Goal: Task Accomplishment & Management: Complete application form

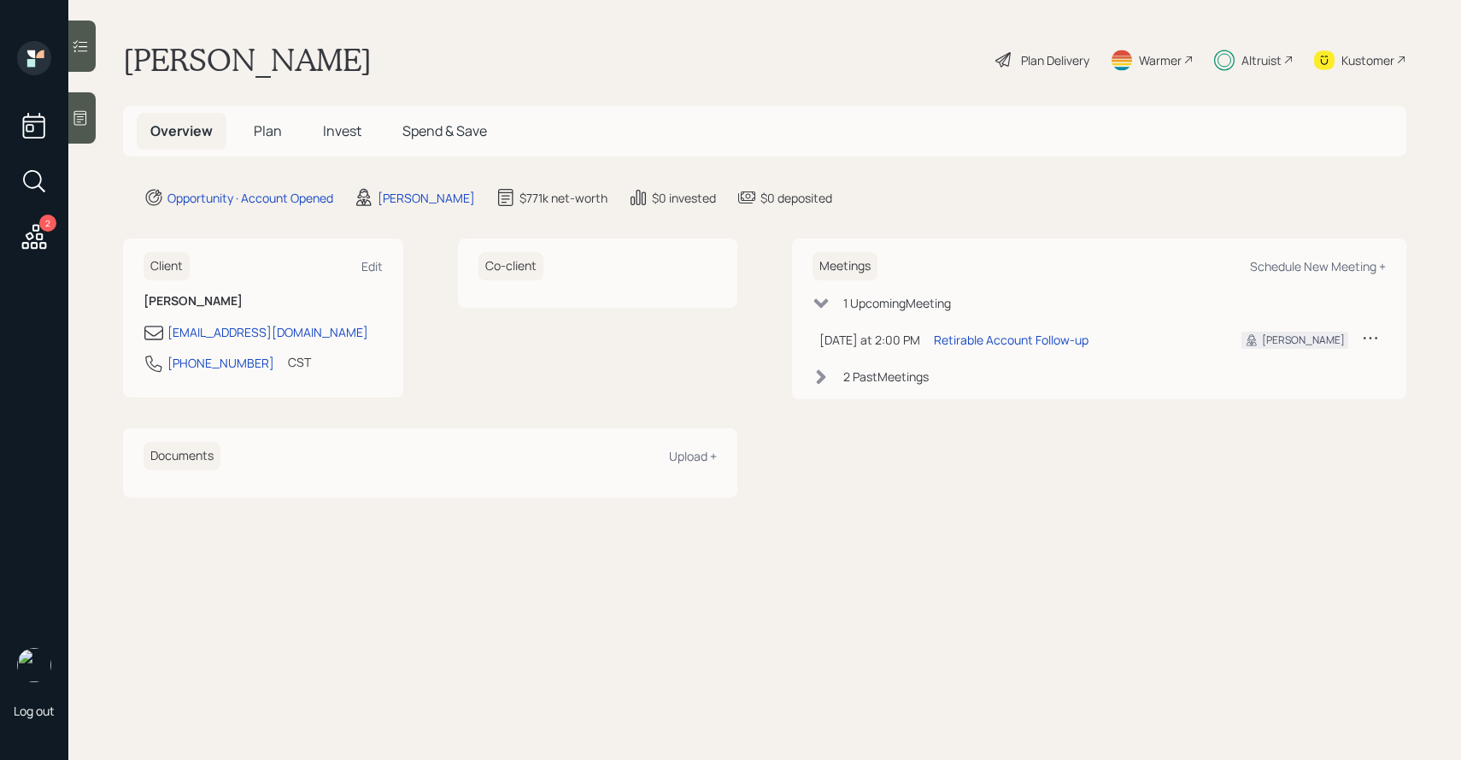
click at [353, 120] on h5 "Invest" at bounding box center [342, 131] width 66 height 37
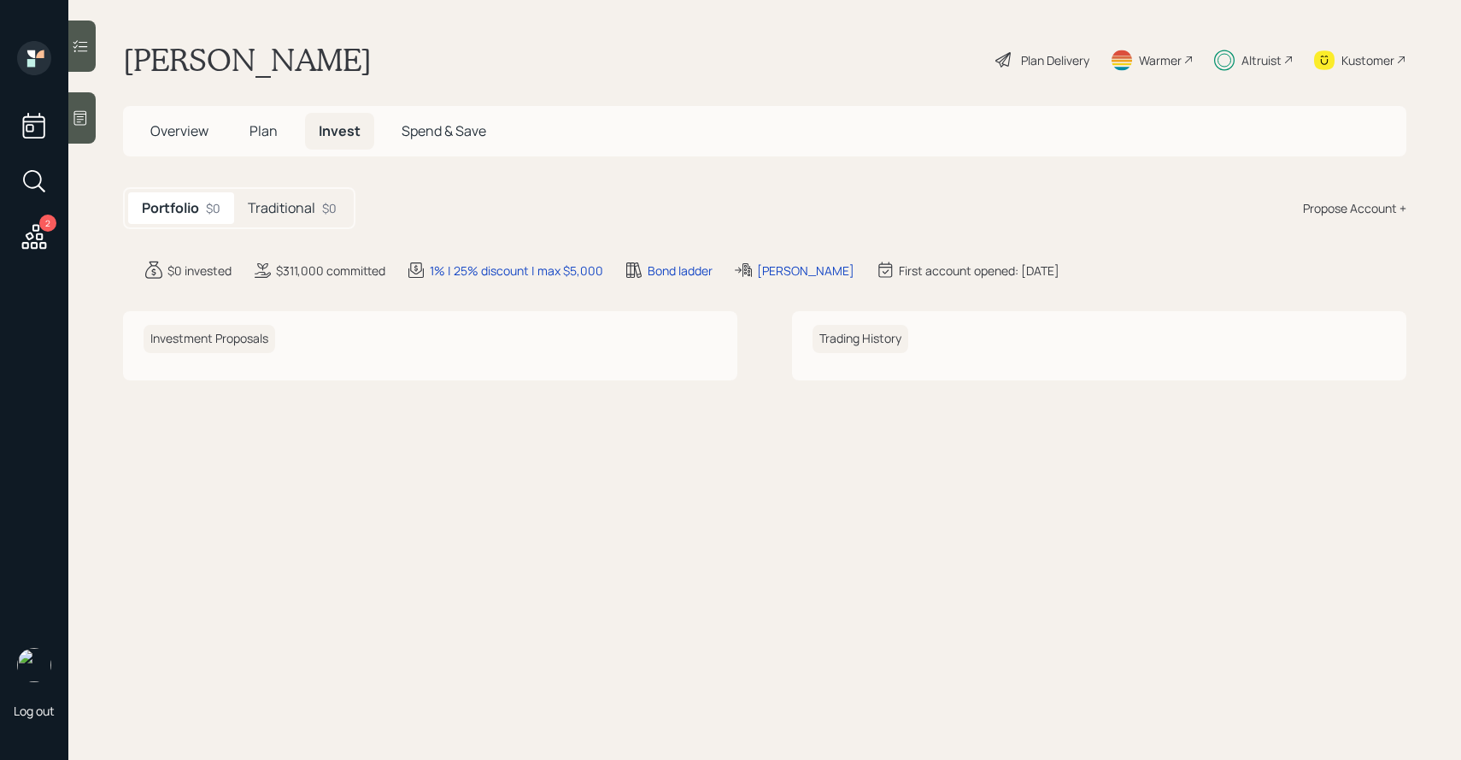
click at [270, 132] on span "Plan" at bounding box center [264, 130] width 28 height 19
